Goal: Transaction & Acquisition: Subscribe to service/newsletter

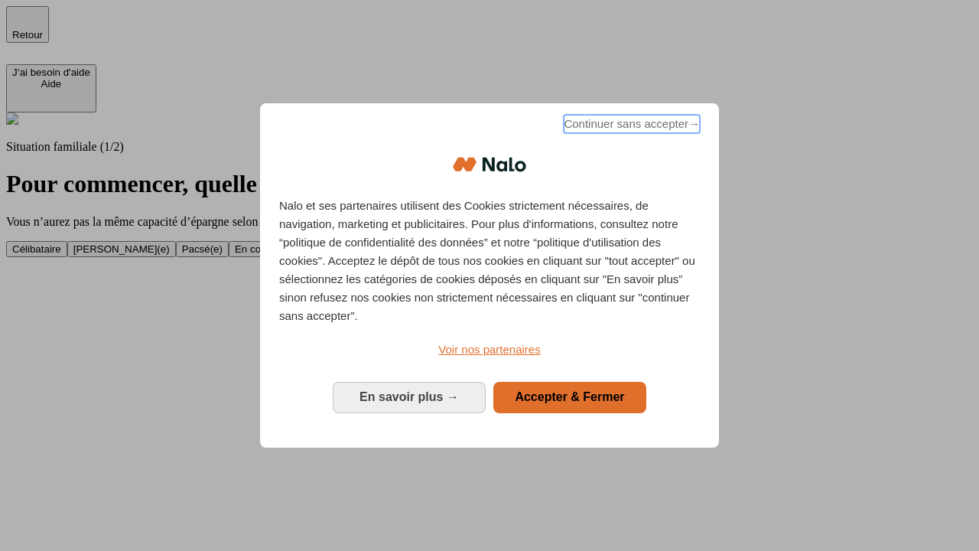
click at [630, 126] on span "Continuer sans accepter →" at bounding box center [632, 124] width 136 height 18
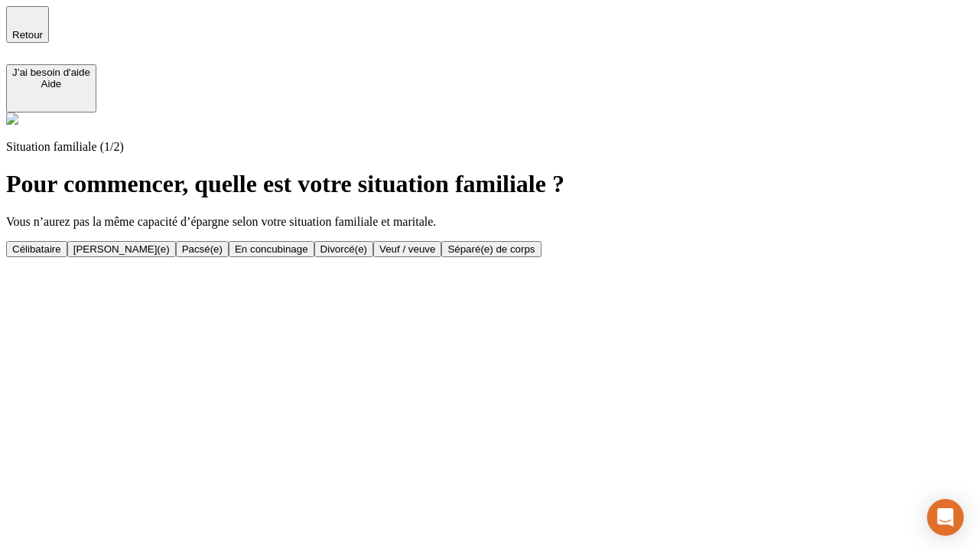
click at [170, 243] on div "[PERSON_NAME](e)" at bounding box center [121, 248] width 96 height 11
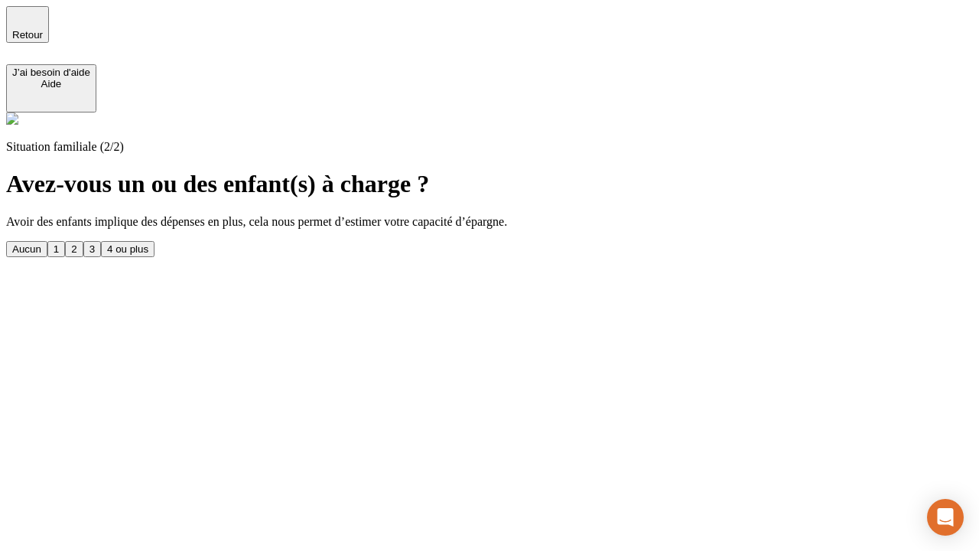
click at [59, 243] on div "1" at bounding box center [56, 248] width 5 height 11
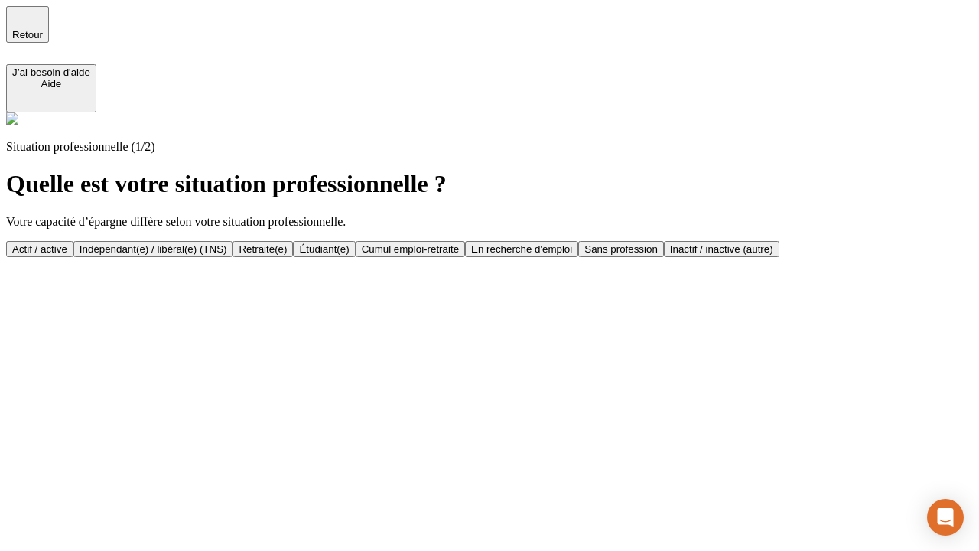
click at [67, 243] on div "Actif / active" at bounding box center [39, 248] width 55 height 11
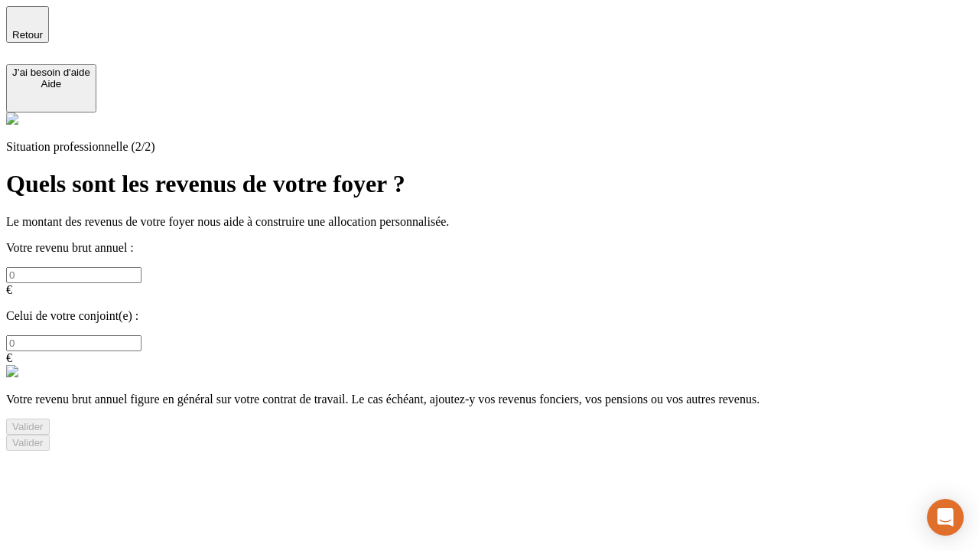
click at [141, 267] on input "text" at bounding box center [73, 275] width 135 height 16
type input "30 000"
click at [141, 335] on input "text" at bounding box center [73, 343] width 135 height 16
type input "40 000"
click at [44, 421] on div "Valider" at bounding box center [27, 426] width 31 height 11
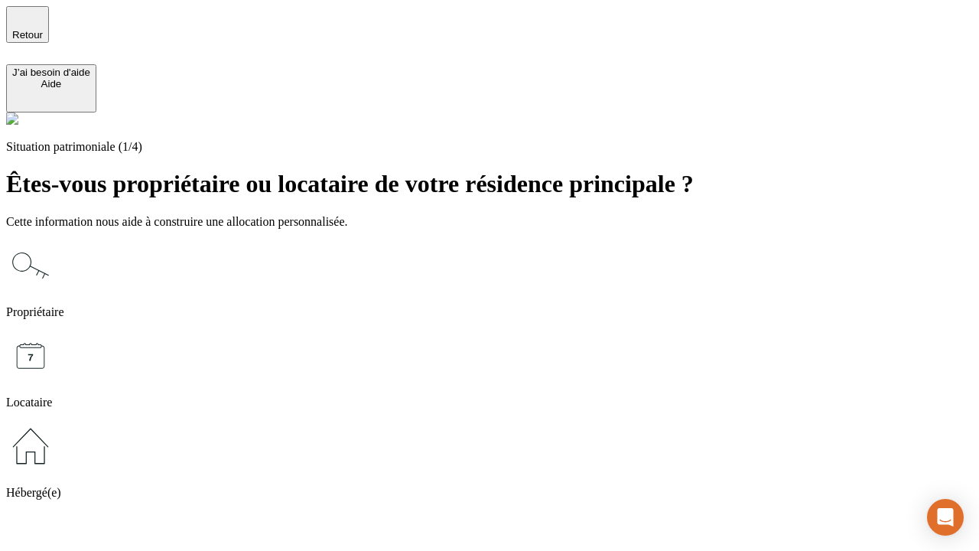
click at [55, 241] on icon at bounding box center [30, 265] width 49 height 49
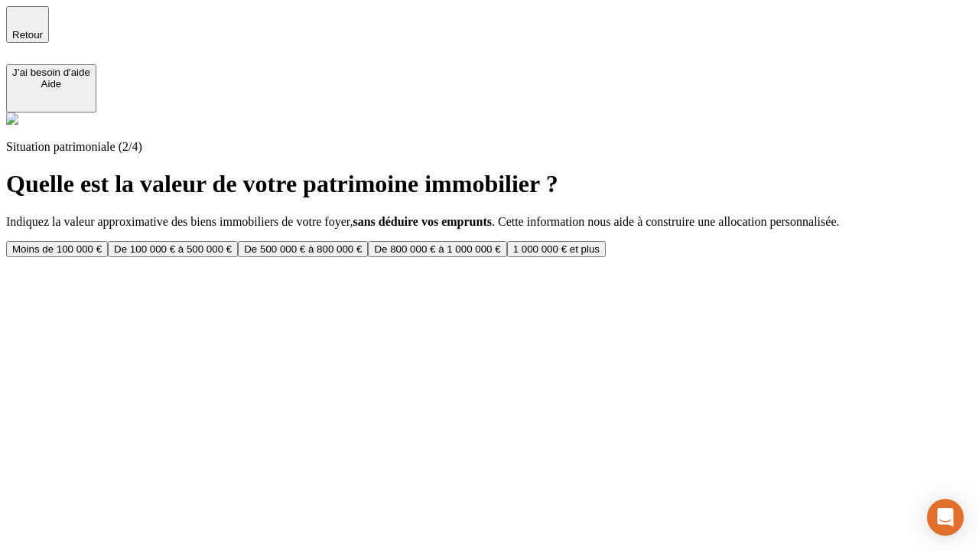
click at [232, 243] on div "De 100 000 € à 500 000 €" at bounding box center [173, 248] width 118 height 11
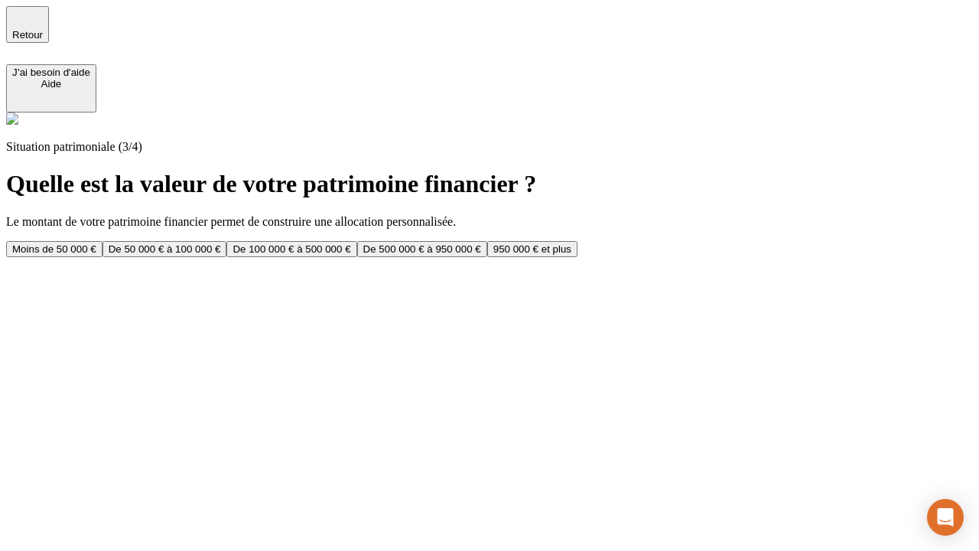
click at [96, 243] on div "Moins de 50 000 €" at bounding box center [54, 248] width 84 height 11
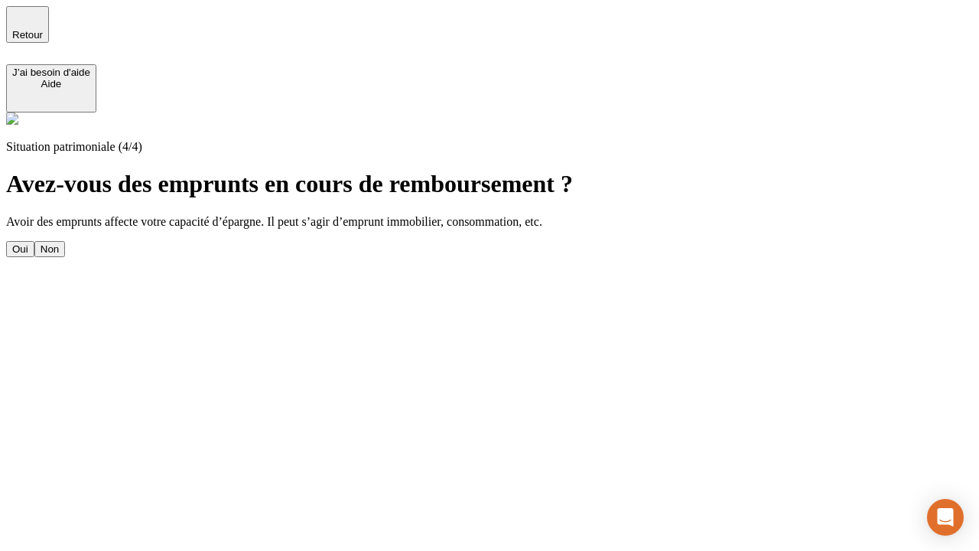
click at [28, 243] on div "Oui" at bounding box center [20, 248] width 16 height 11
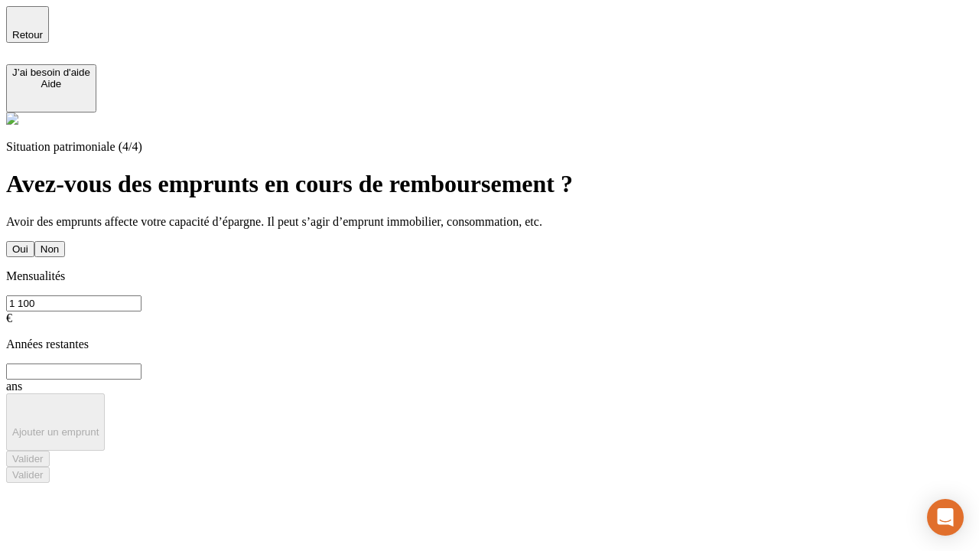
type input "1 100"
type input "20"
click at [44, 453] on div "Valider" at bounding box center [27, 458] width 31 height 11
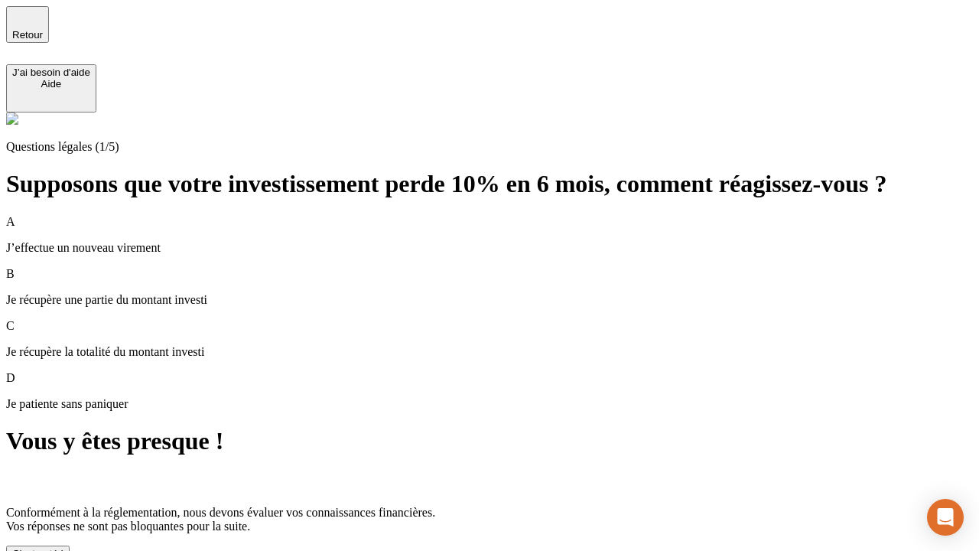
click at [63, 548] on div "C'est noté !" at bounding box center [37, 553] width 51 height 11
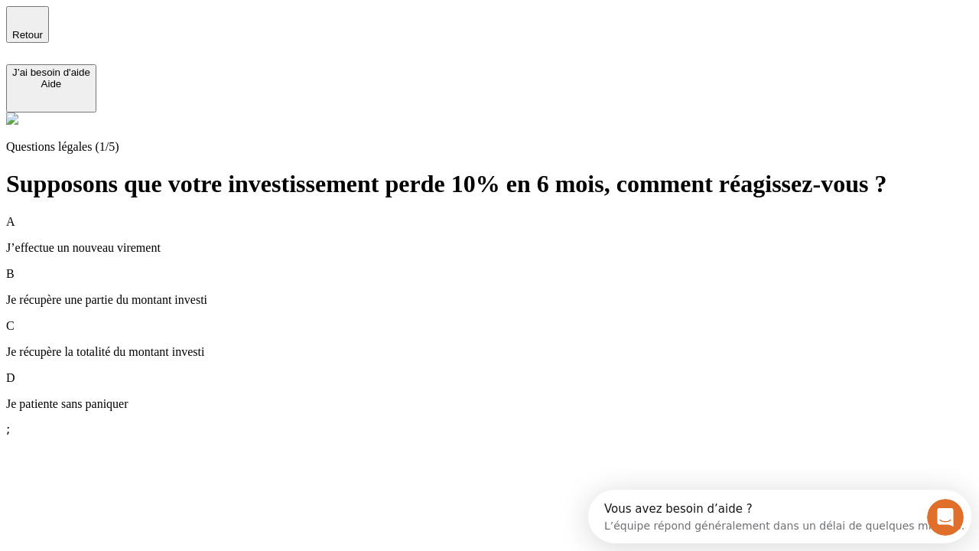
click at [508, 293] on p "Je récupère une partie du montant investi" at bounding box center [489, 300] width 967 height 14
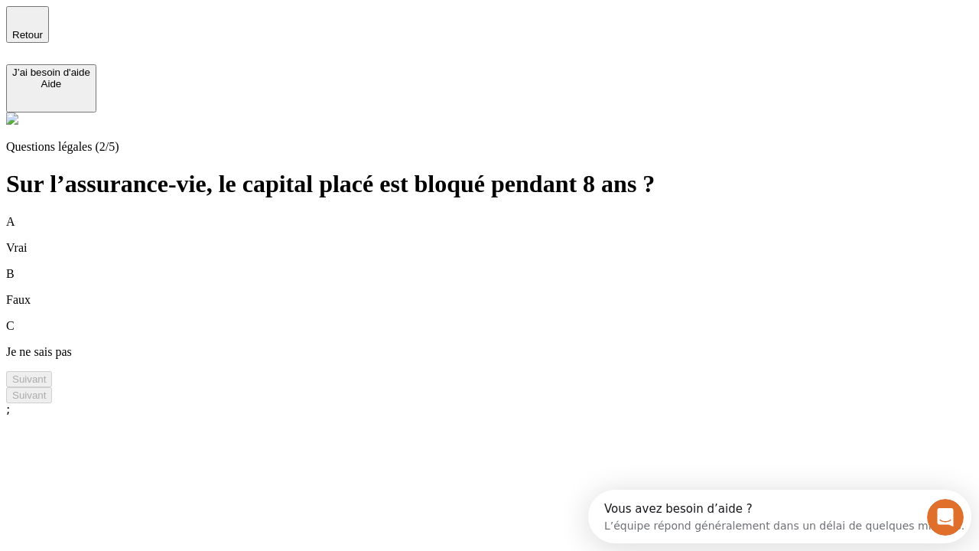
click at [508, 215] on div "A Vrai" at bounding box center [489, 235] width 967 height 40
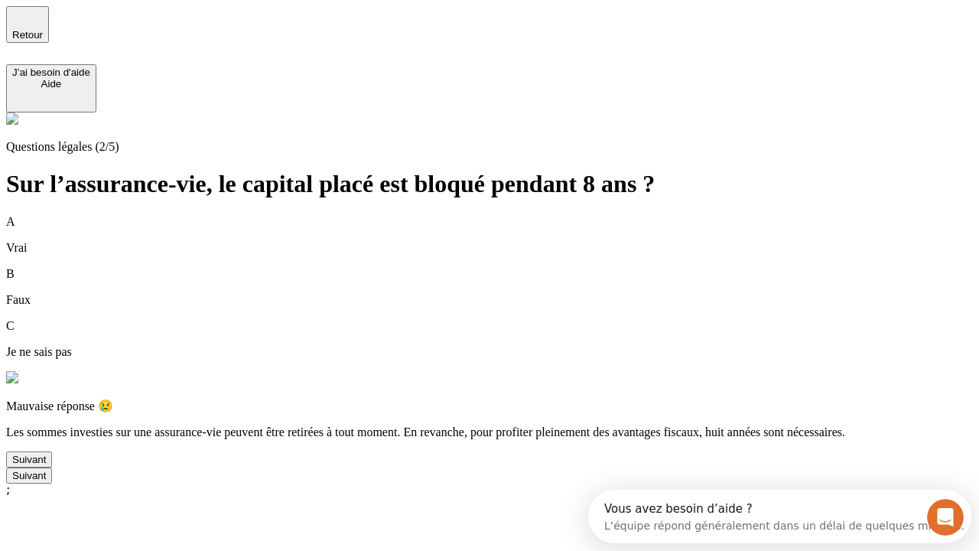
click at [46, 465] on div "Suivant" at bounding box center [29, 459] width 34 height 11
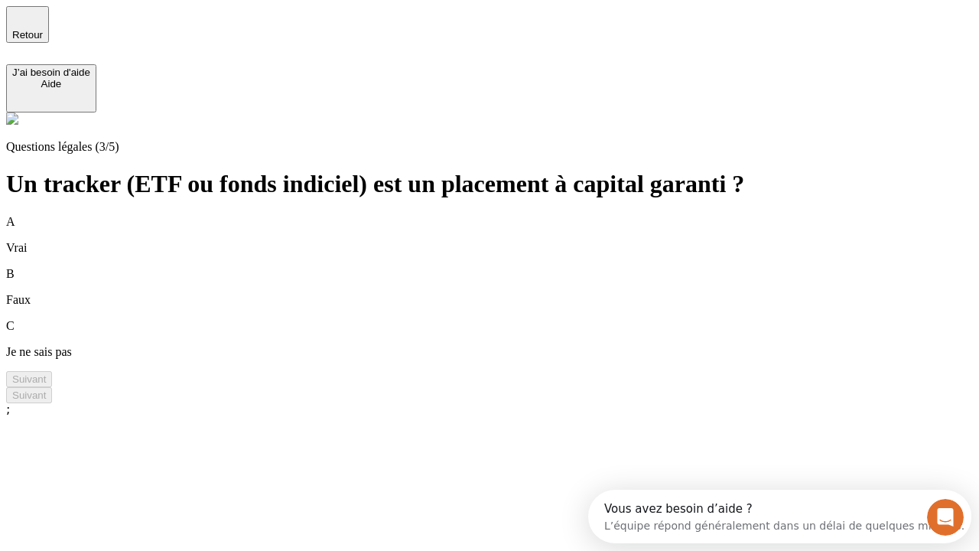
click at [508, 267] on div "B Faux" at bounding box center [489, 287] width 967 height 40
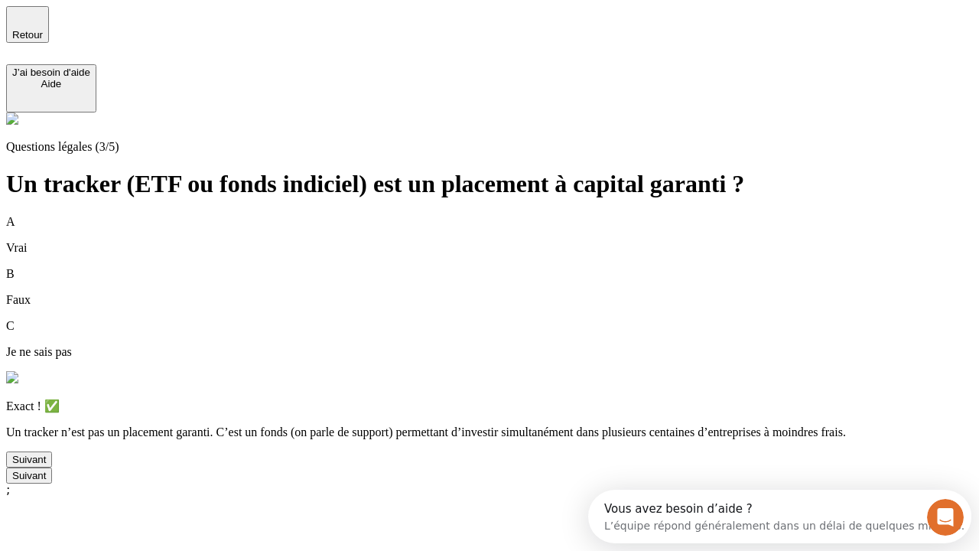
click at [46, 465] on div "Suivant" at bounding box center [29, 459] width 34 height 11
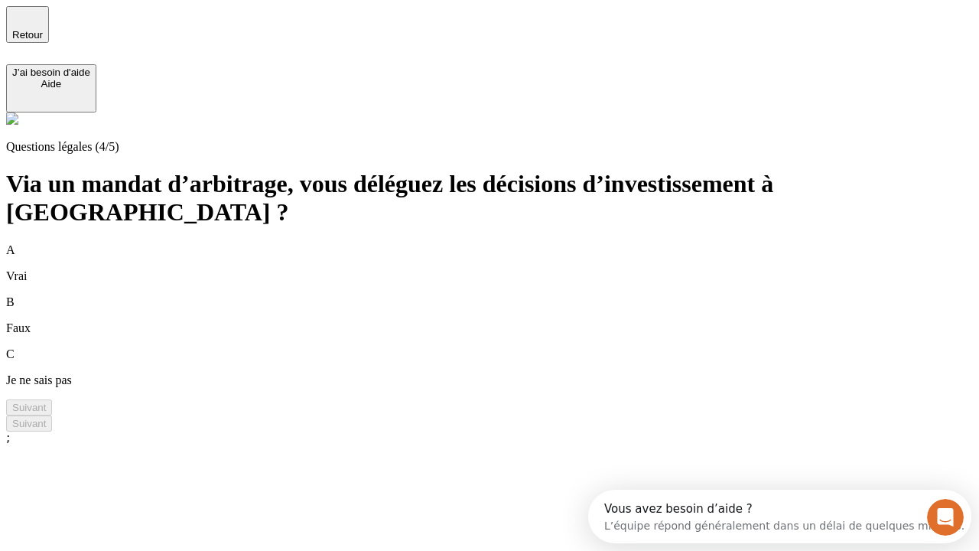
click at [508, 243] on div "A Vrai" at bounding box center [489, 263] width 967 height 40
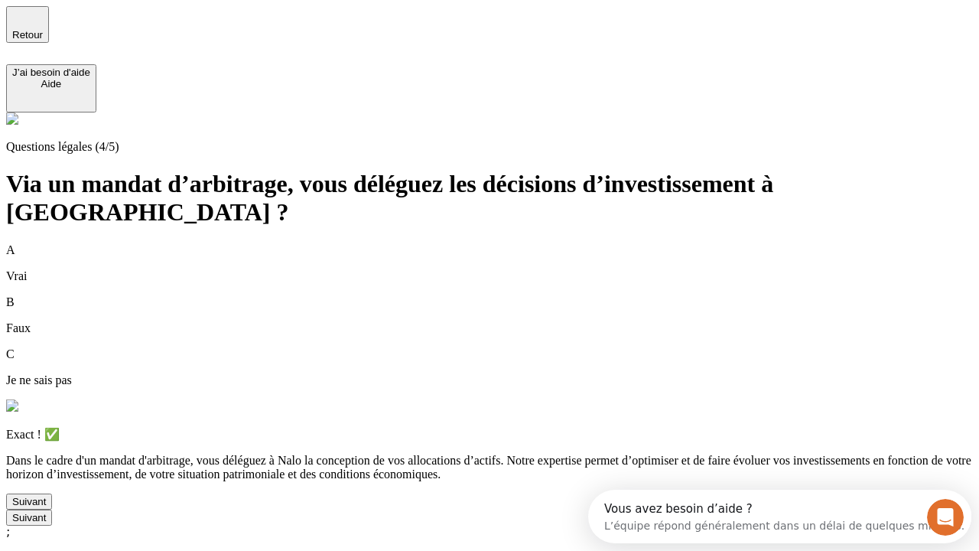
click at [46, 507] on div "Suivant" at bounding box center [29, 501] width 34 height 11
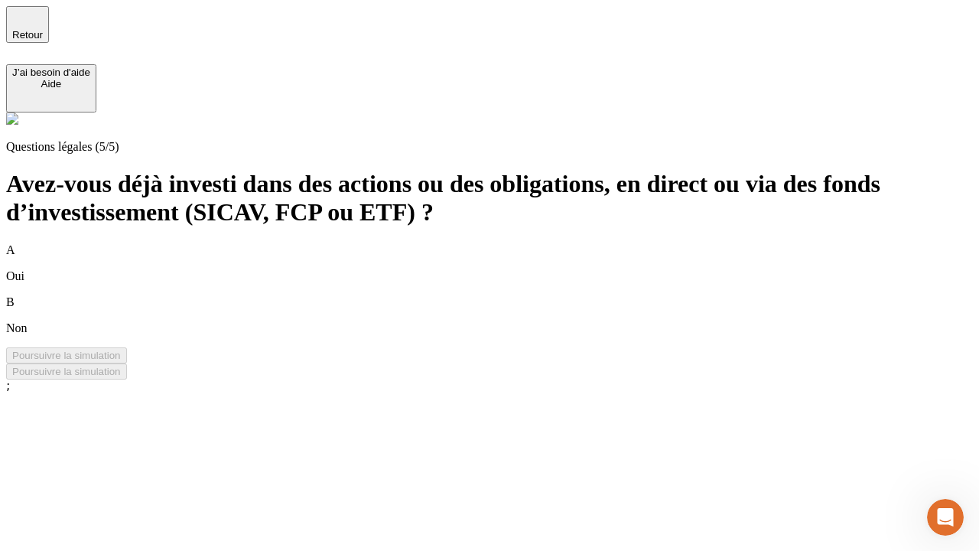
click at [508, 295] on div "B Non" at bounding box center [489, 315] width 967 height 40
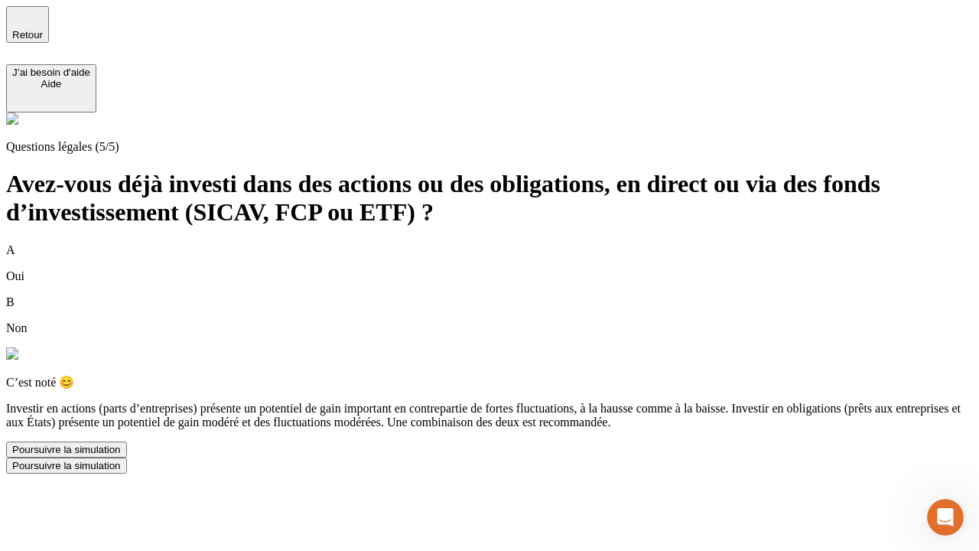
click at [121, 455] on div "Poursuivre la simulation" at bounding box center [66, 449] width 109 height 11
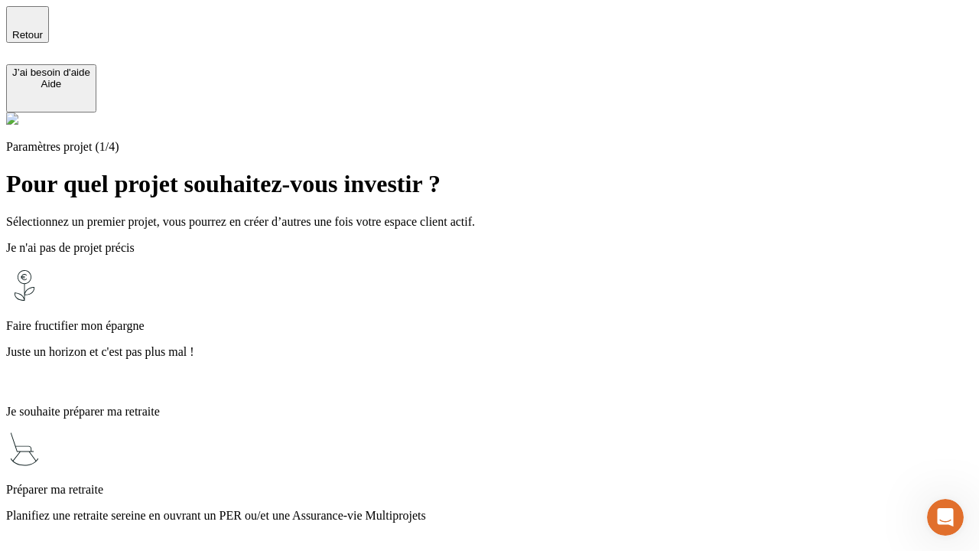
click at [508, 509] on p "Planifiez une retraite sereine en ouvrant un PER ou/et une Assurance-vie Multip…" at bounding box center [489, 516] width 967 height 14
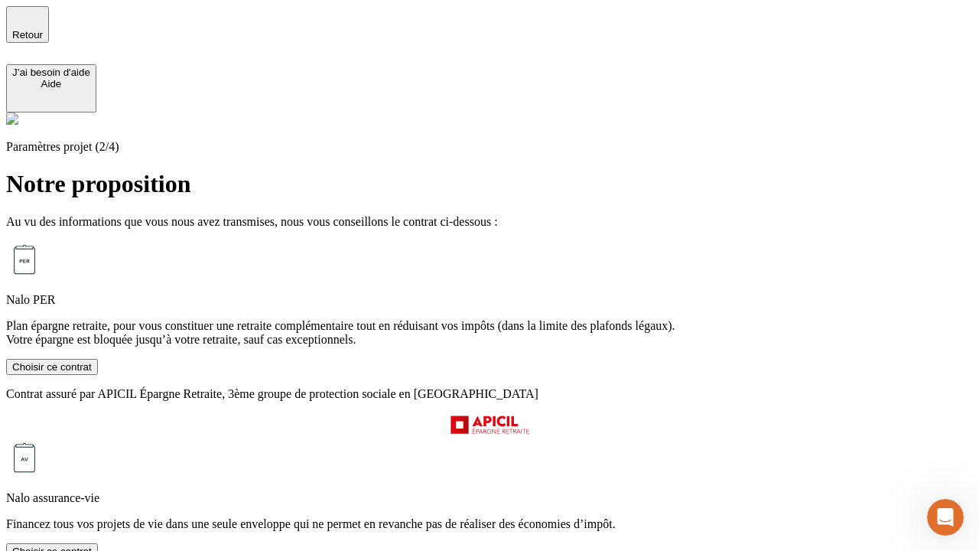
click at [92, 545] on div "Choisir ce contrat" at bounding box center [52, 550] width 80 height 11
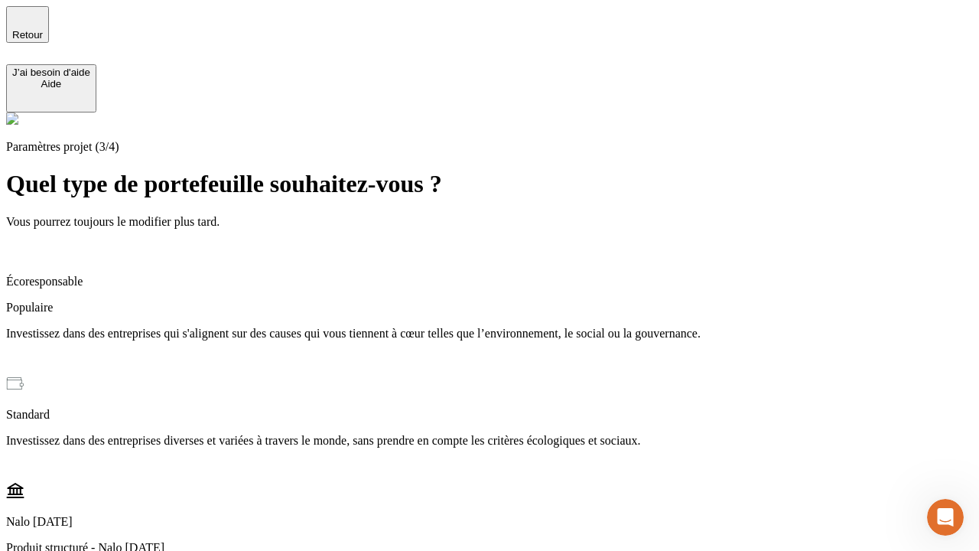
click at [508, 327] on p "Investissez dans des entreprises qui s'alignent sur des causes qui vous tiennen…" at bounding box center [489, 334] width 967 height 14
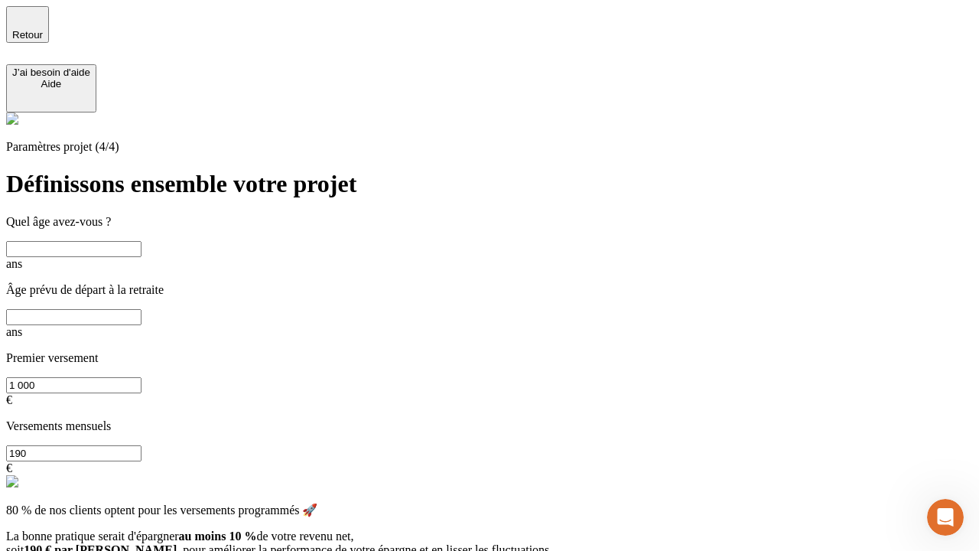
click at [141, 241] on input "text" at bounding box center [73, 249] width 135 height 16
type input "40"
click at [141, 309] on input "text" at bounding box center [73, 317] width 135 height 16
type input "62"
click at [141, 377] on input "1 000" at bounding box center [73, 385] width 135 height 16
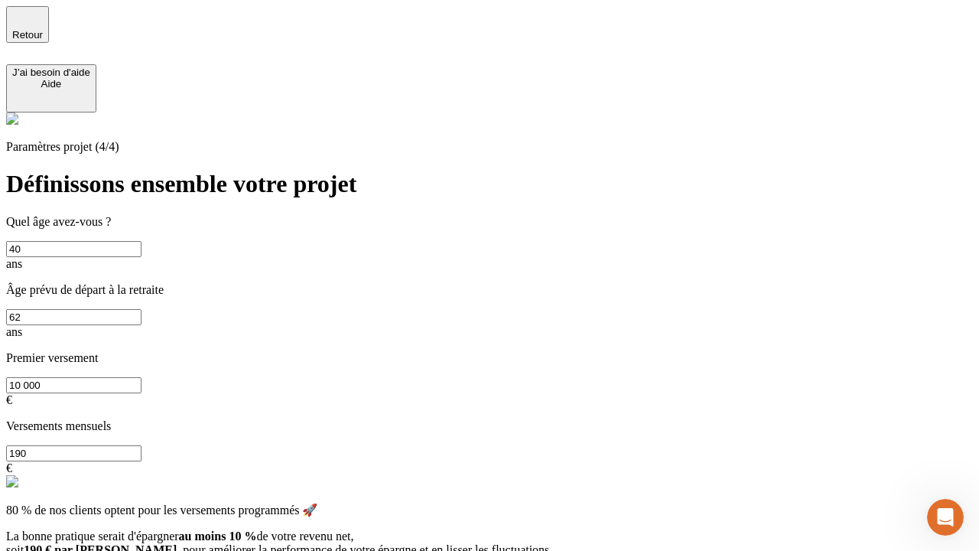
type input "10 000"
click at [141, 445] on input "190" at bounding box center [73, 453] width 135 height 16
type input "640"
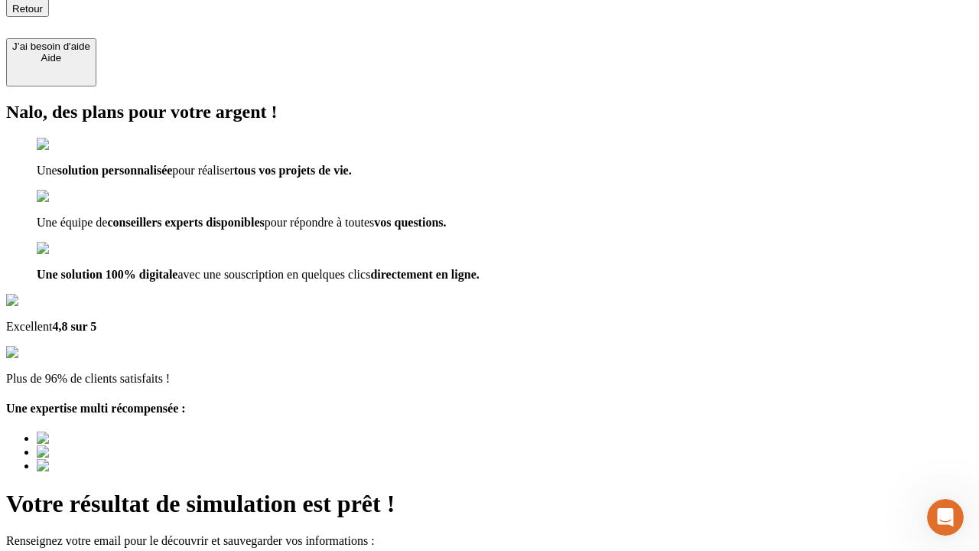
type input "[EMAIL_ADDRESS][DOMAIN_NAME]"
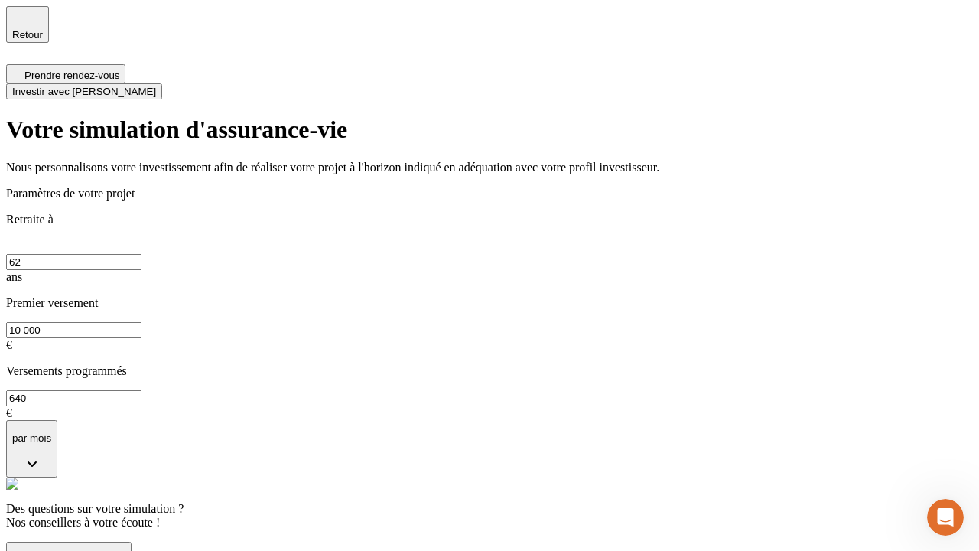
click at [156, 86] on span "Investir avec [PERSON_NAME]" at bounding box center [84, 91] width 144 height 11
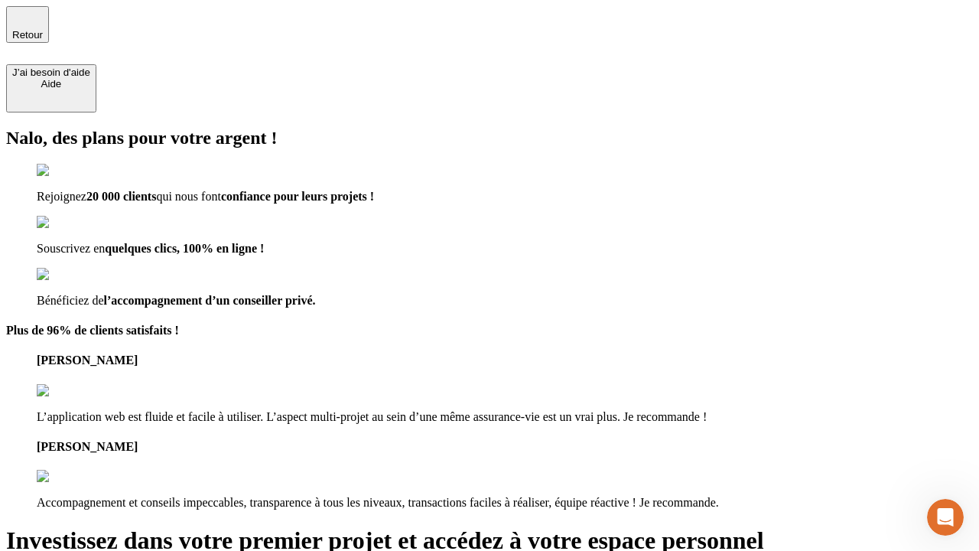
type input "[EMAIL_ADDRESS][DOMAIN_NAME]"
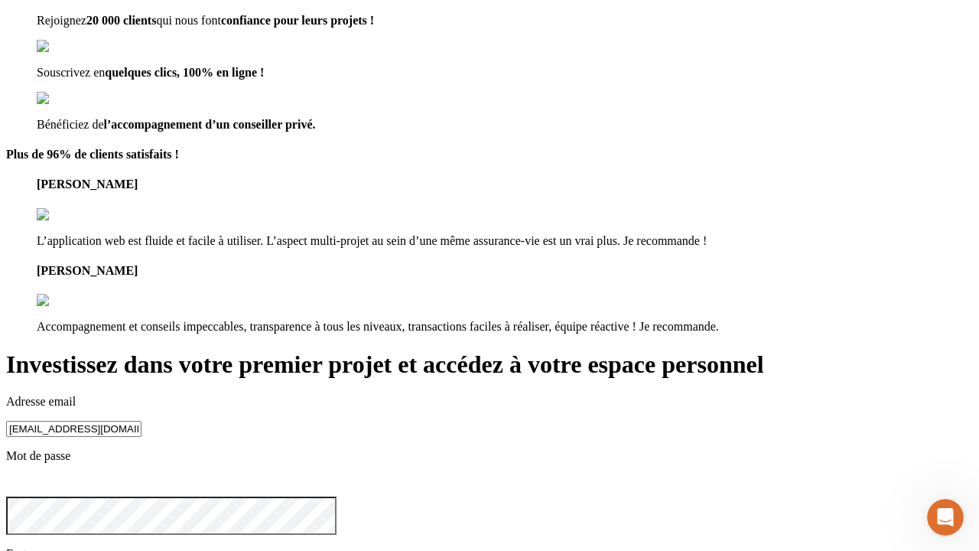
scroll to position [15, 0]
